Goal: Task Accomplishment & Management: Use online tool/utility

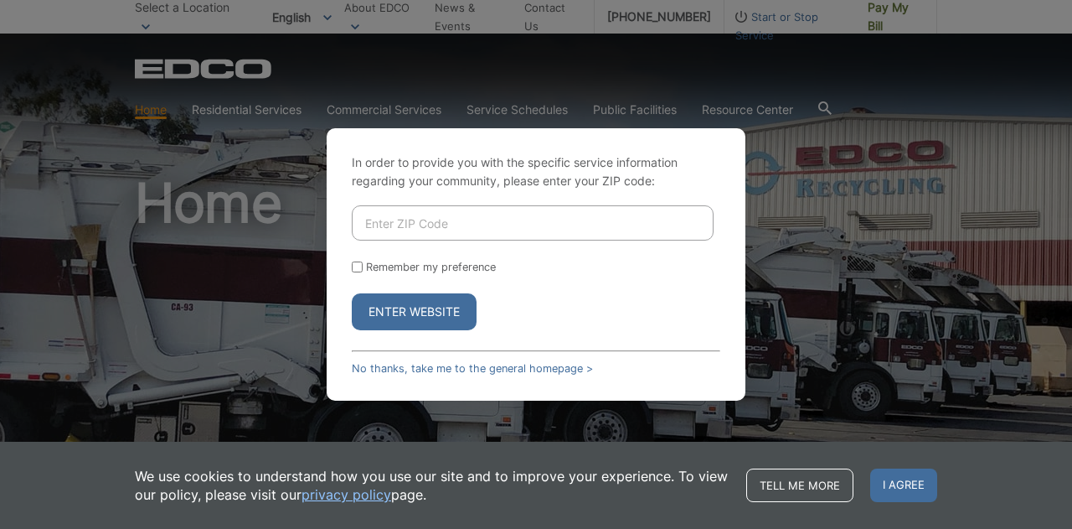
click at [407, 219] on input "Enter ZIP Code" at bounding box center [533, 222] width 362 height 35
type input "92019"
click at [351, 264] on div "In order to provide you with the specific service information regarding your co…" at bounding box center [536, 264] width 419 height 272
click at [359, 266] on input "Remember my preference" at bounding box center [357, 266] width 11 height 11
checkbox input "true"
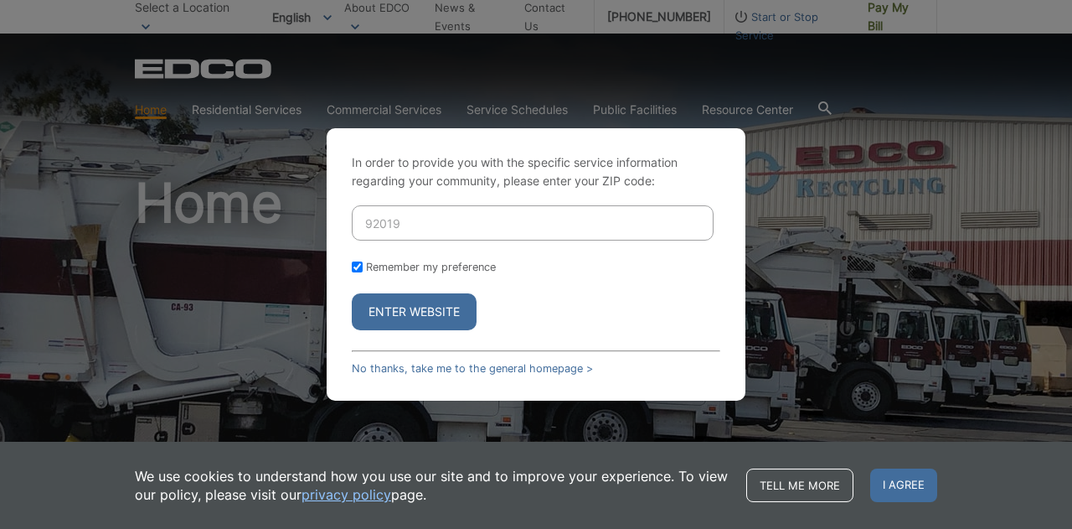
checkbox input "true"
click at [399, 304] on button "Enter Website" at bounding box center [414, 311] width 125 height 37
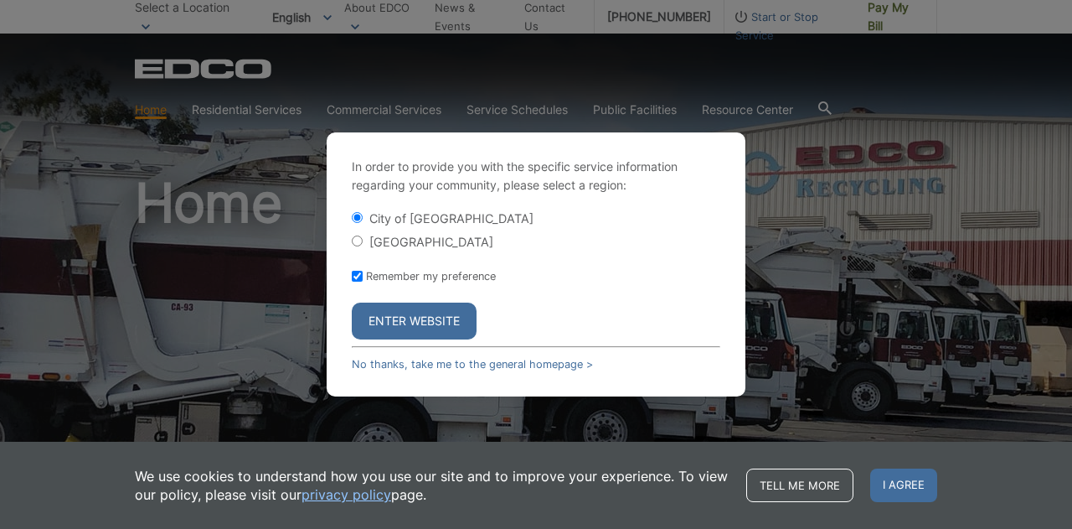
click at [417, 320] on button "Enter Website" at bounding box center [414, 320] width 125 height 37
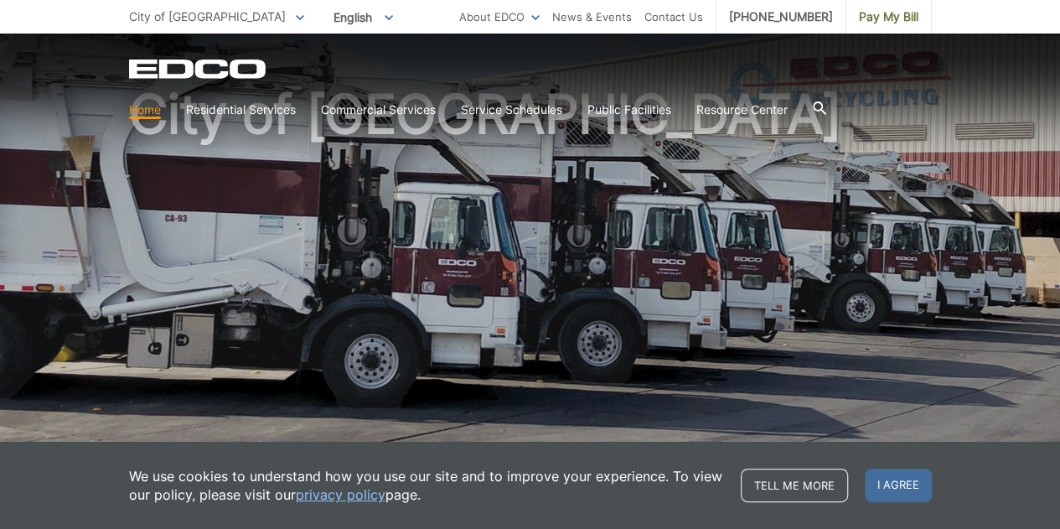
scroll to position [92, 0]
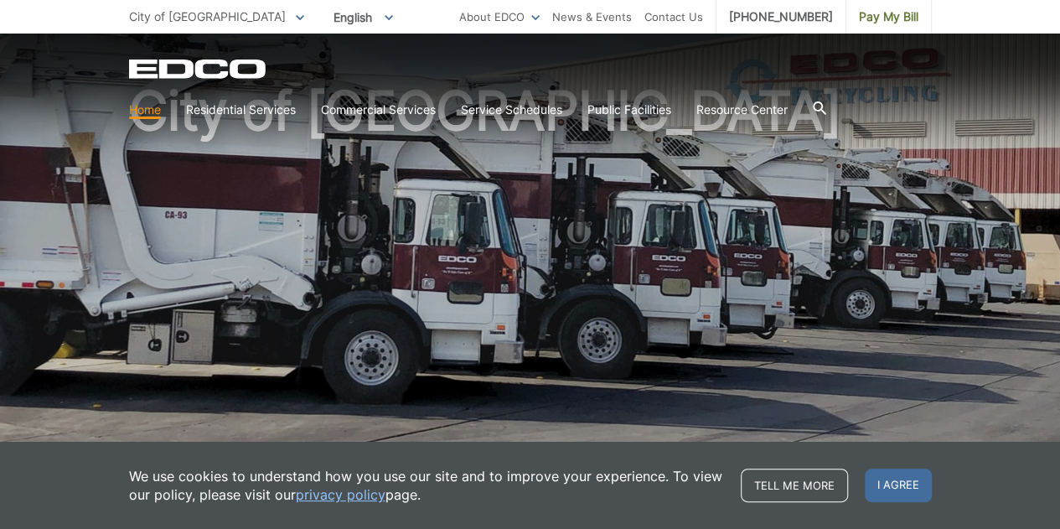
click at [891, 480] on span "I agree" at bounding box center [898, 485] width 67 height 34
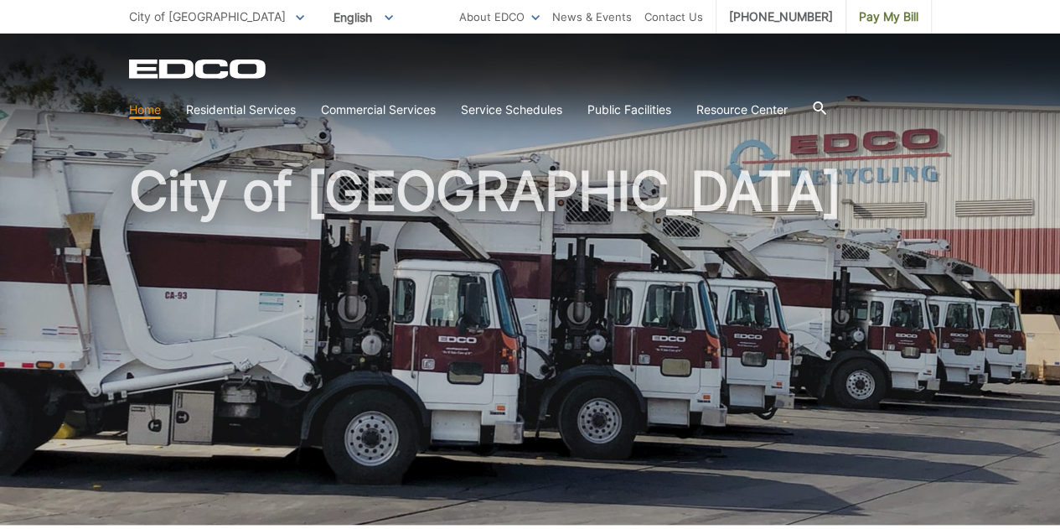
scroll to position [0, 0]
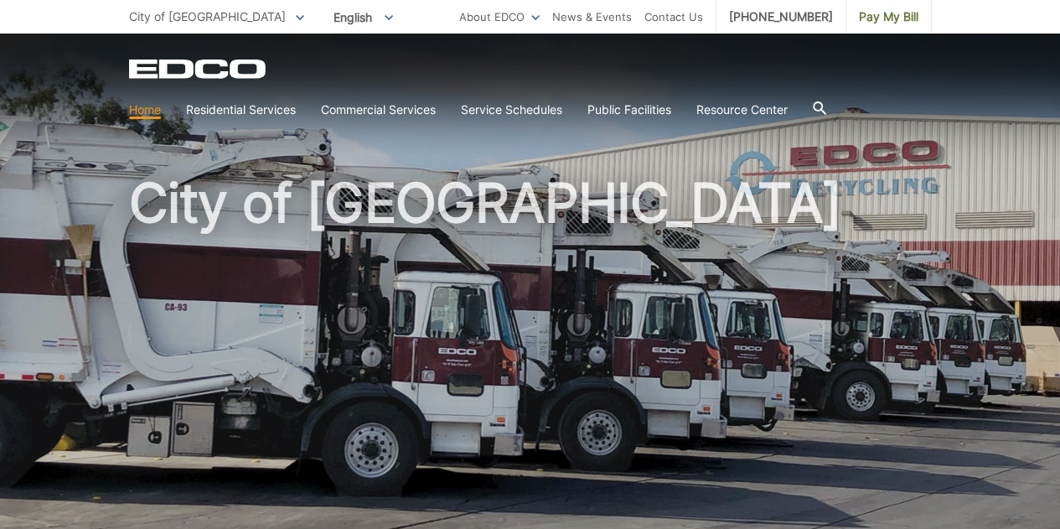
click at [0, 0] on link "Bulky Item Pickup" at bounding box center [0, 0] width 0 height 0
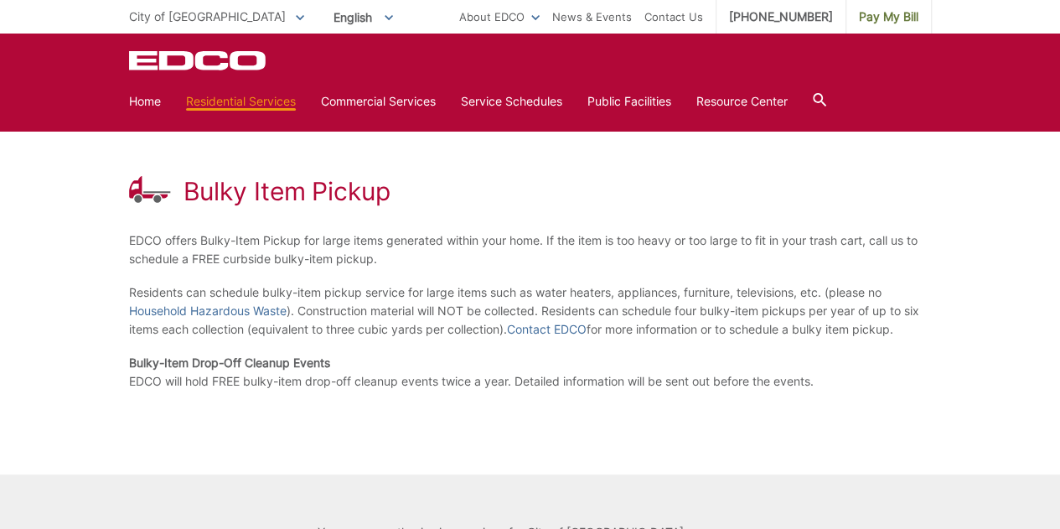
scroll to position [200, 0]
